Goal: Book appointment/travel/reservation

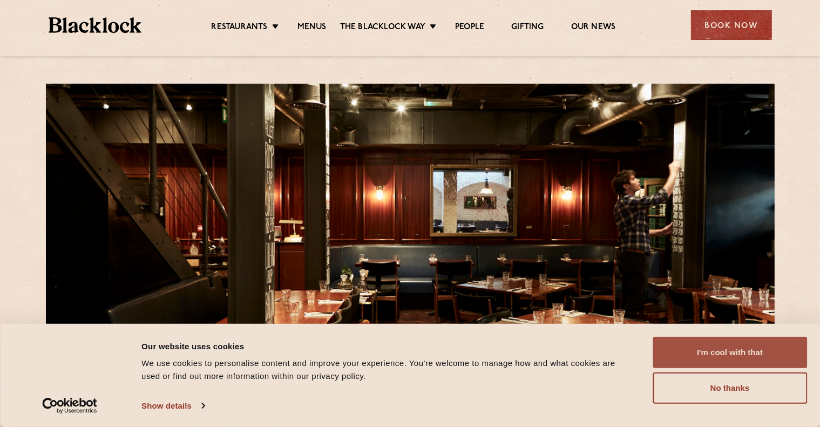
click at [760, 343] on button "I'm cool with that" at bounding box center [730, 352] width 154 height 31
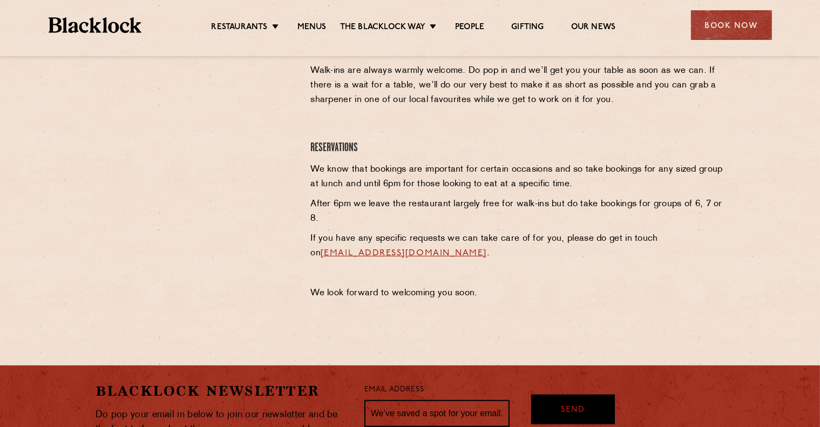
scroll to position [407, 0]
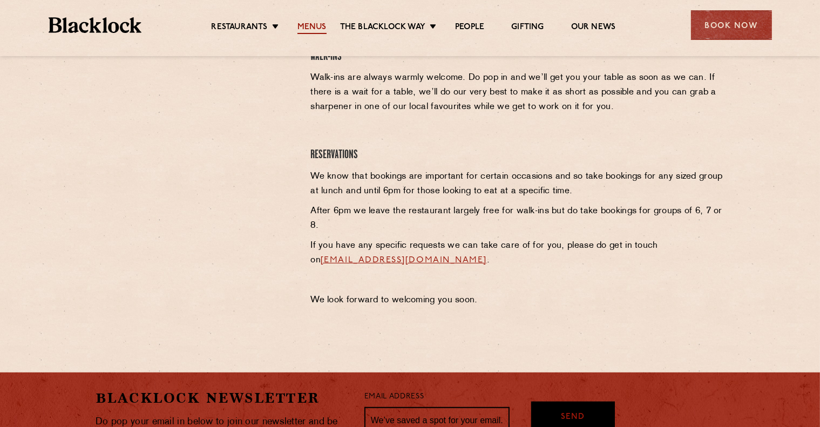
click at [315, 28] on link "Menus" at bounding box center [312, 28] width 29 height 12
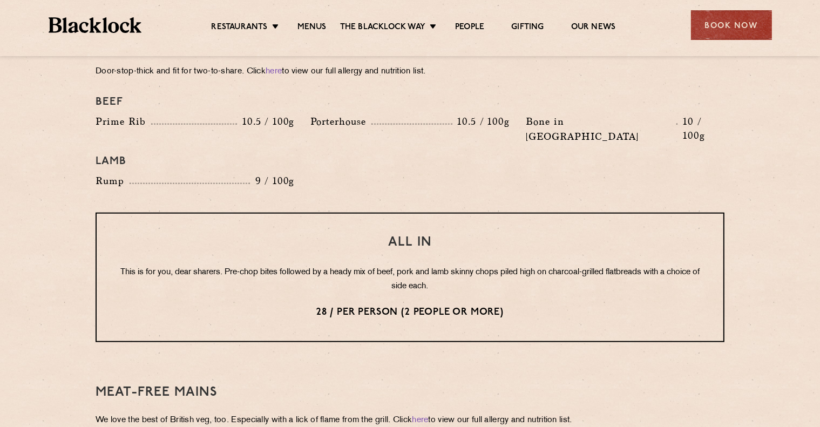
scroll to position [1234, 0]
click at [735, 30] on div "Book Now" at bounding box center [731, 25] width 81 height 30
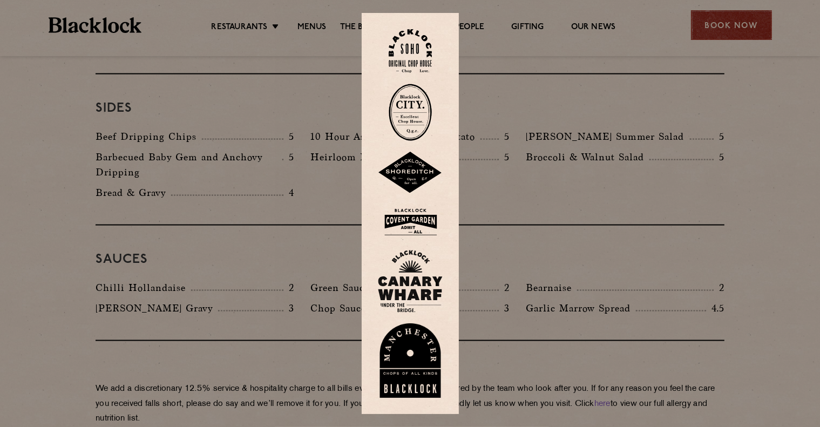
scroll to position [1644, 0]
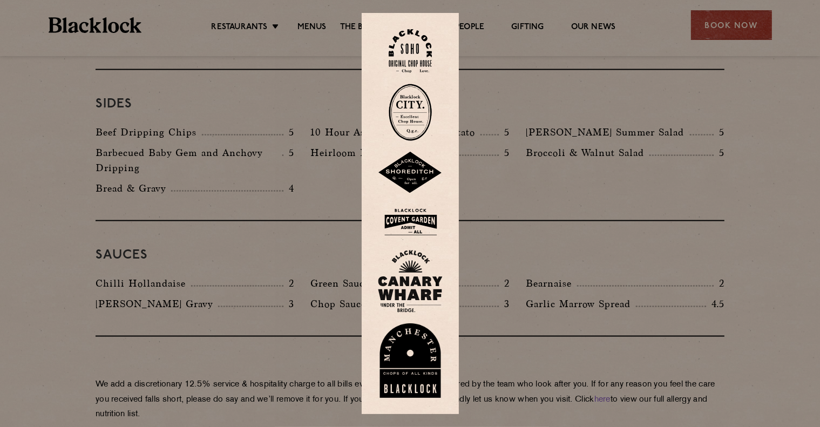
click at [426, 63] on img at bounding box center [410, 51] width 43 height 44
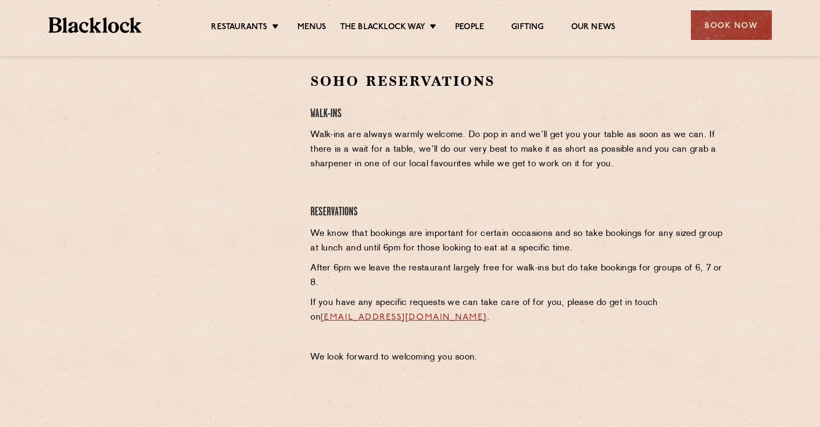
scroll to position [348, 0]
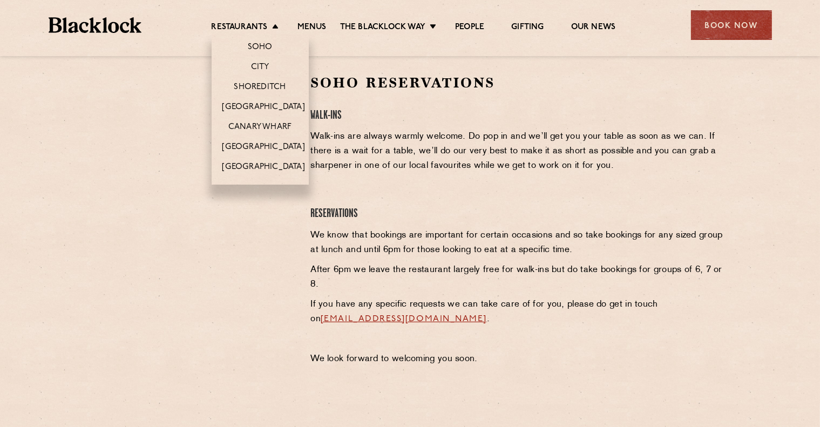
click at [275, 23] on li "Restaurants [GEOGRAPHIC_DATA] [GEOGRAPHIC_DATA] [GEOGRAPHIC_DATA] [GEOGRAPHIC_D…" at bounding box center [248, 28] width 72 height 12
click at [265, 84] on link "Shoreditch" at bounding box center [260, 88] width 52 height 12
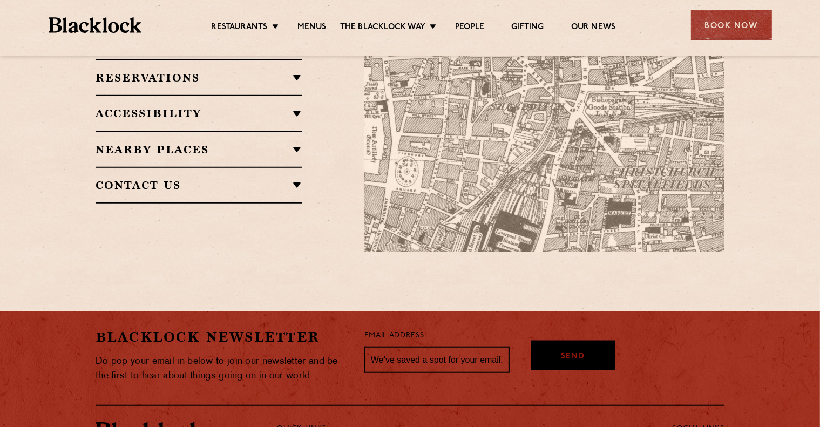
scroll to position [763, 0]
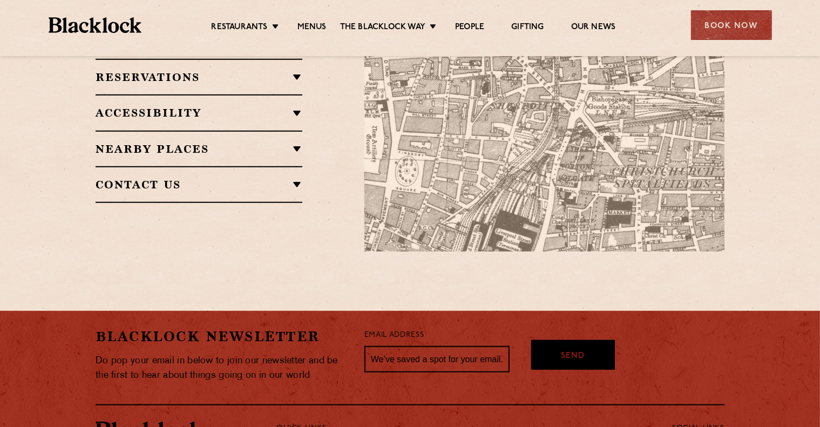
click at [270, 131] on div "Nearby Places Old Street Records Shoreditch High Street Home Bar Swift Padella …" at bounding box center [199, 149] width 207 height 36
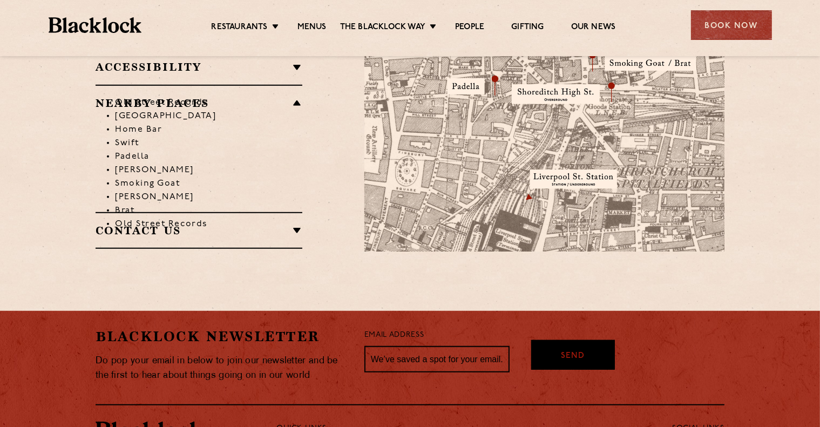
click at [136, 164] on li "Gloria" at bounding box center [208, 171] width 187 height 14
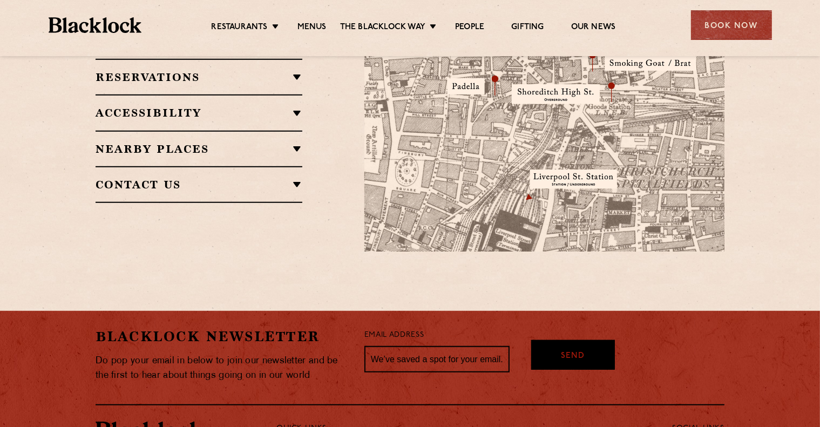
click at [304, 140] on div "Restaurant Information Located on Rivington Street, a five-minute walk from Old…" at bounding box center [222, 62] width 269 height 379
click at [299, 143] on h2 "Nearby Places" at bounding box center [199, 149] width 207 height 13
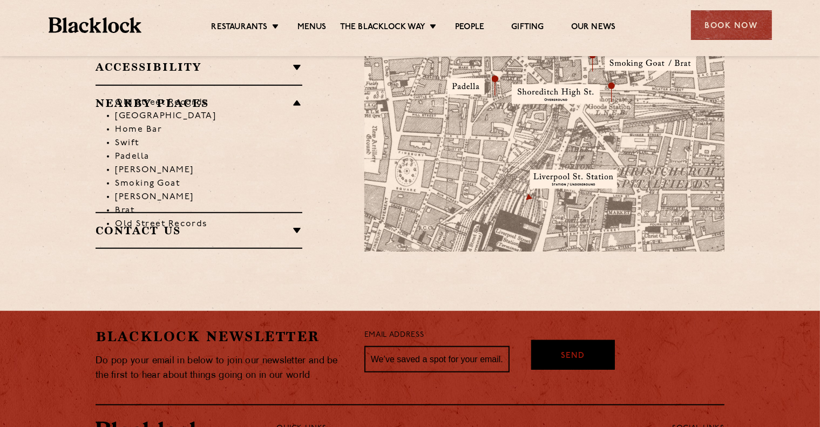
click at [137, 224] on h2 "Contact Us" at bounding box center [199, 230] width 207 height 13
